Goal: Information Seeking & Learning: Find specific page/section

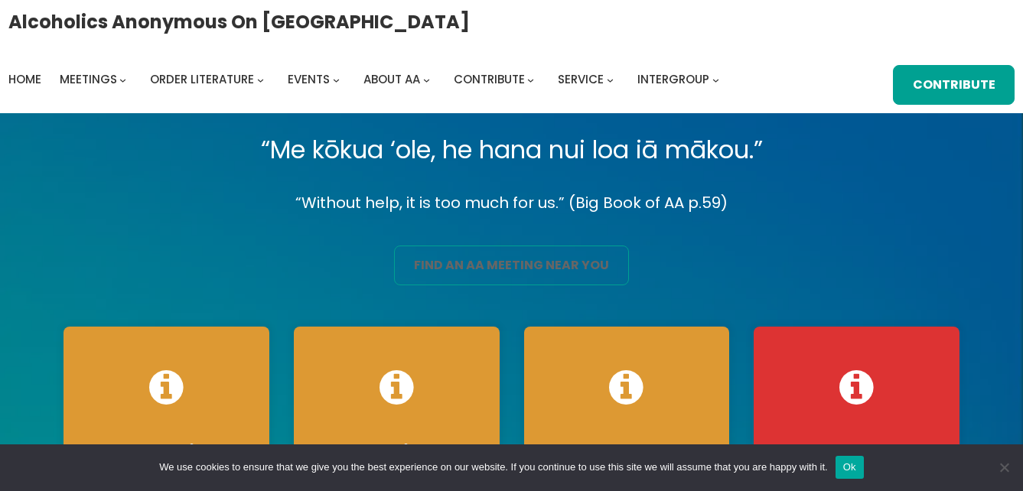
click at [500, 264] on link "find an aa meeting near you" at bounding box center [511, 266] width 234 height 40
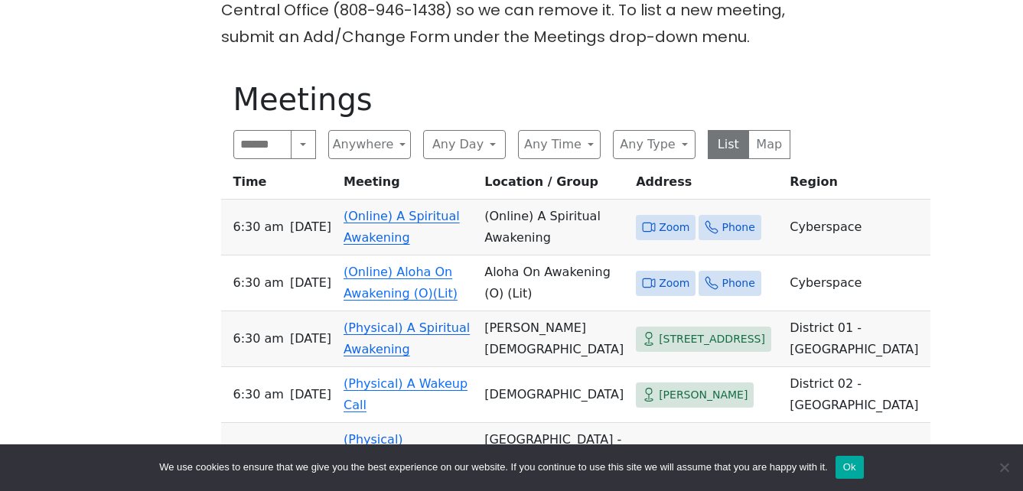
scroll to position [765, 0]
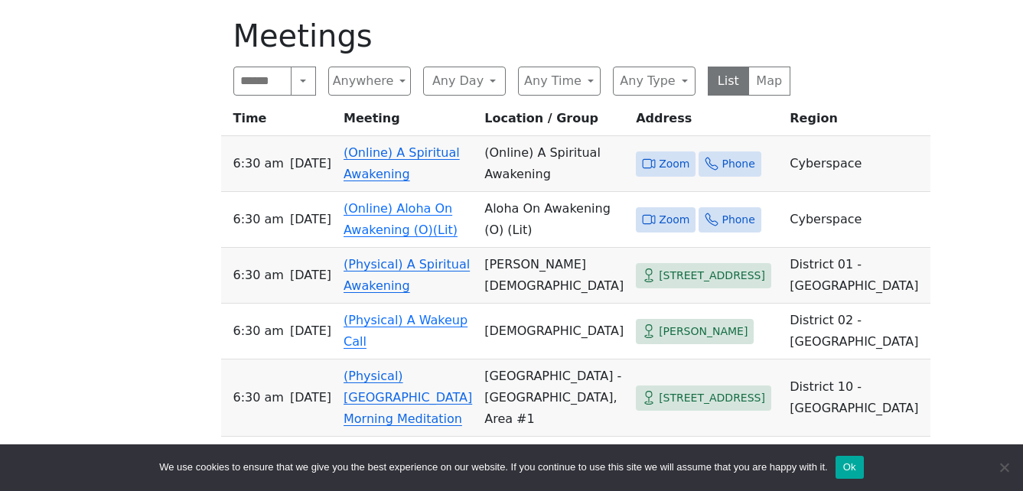
click at [419, 145] on link "(Online) A Spiritual Awakening" at bounding box center [402, 163] width 116 height 36
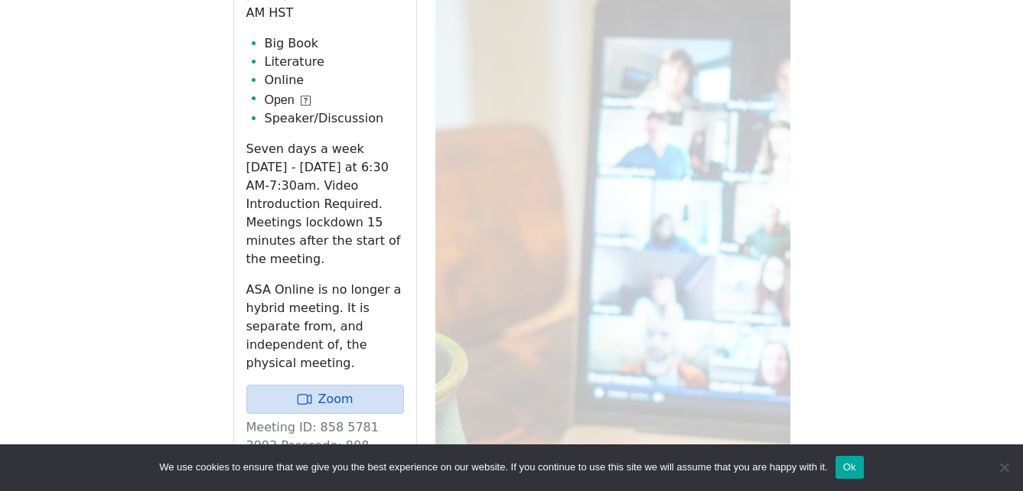
scroll to position [1127, 0]
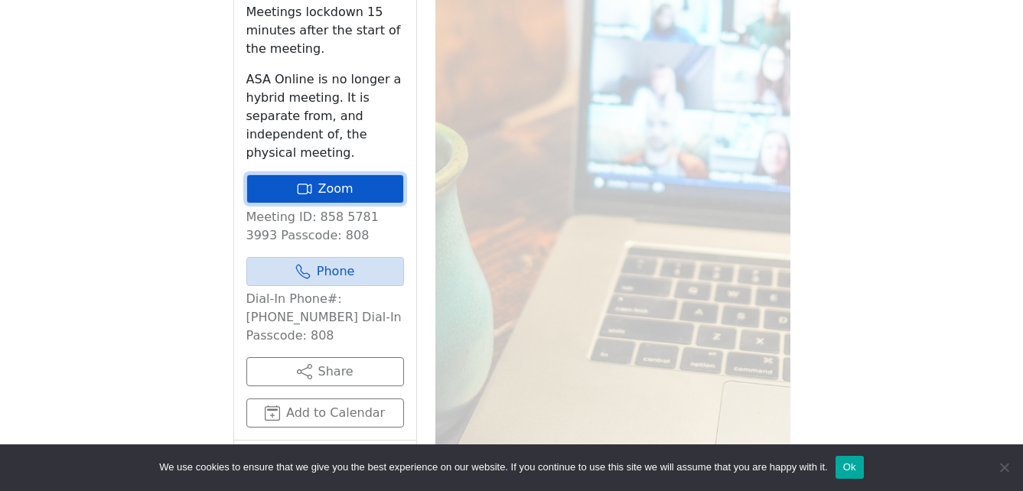
click at [367, 174] on link "Zoom" at bounding box center [325, 188] width 158 height 29
